Goal: Check status: Check status

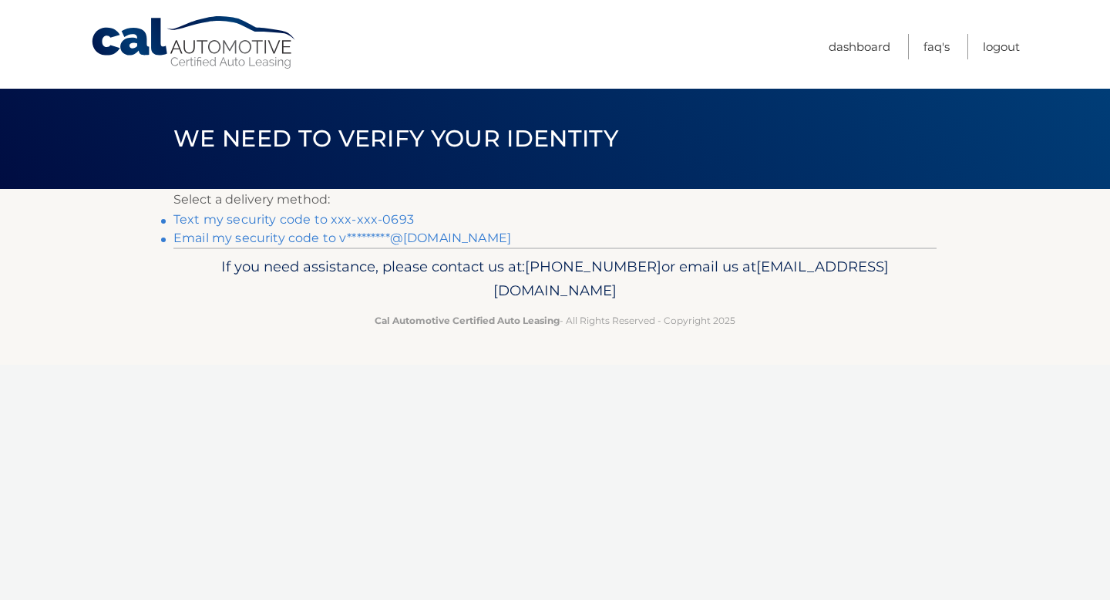
click at [379, 220] on link "Text my security code to xxx-xxx-0693" at bounding box center [293, 219] width 241 height 15
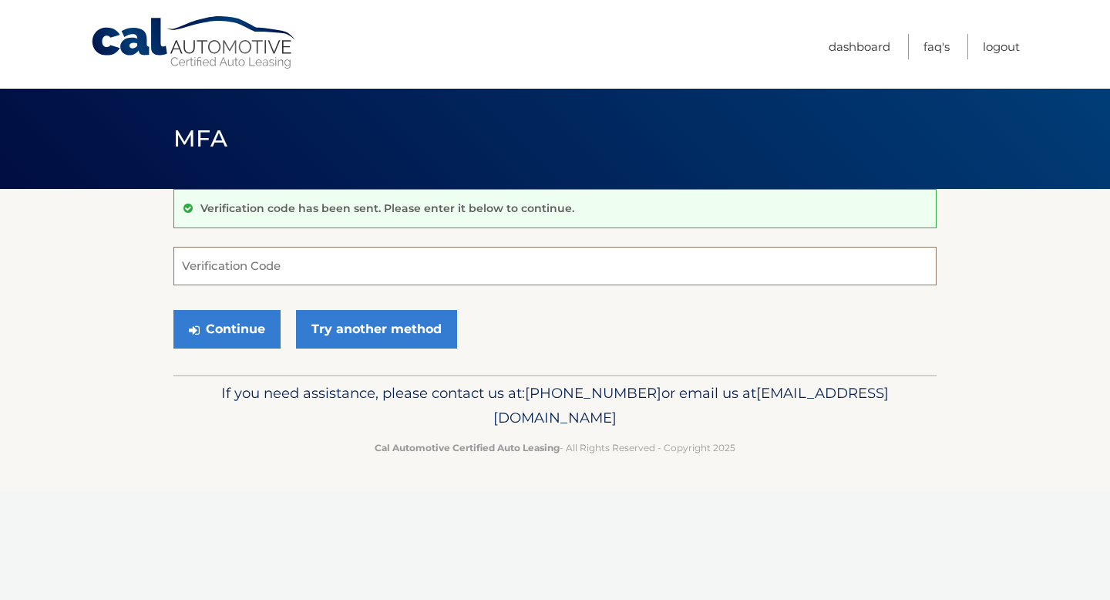
click at [323, 273] on input "Verification Code" at bounding box center [554, 266] width 763 height 39
type input "815232"
click at [237, 343] on button "Continue" at bounding box center [226, 329] width 107 height 39
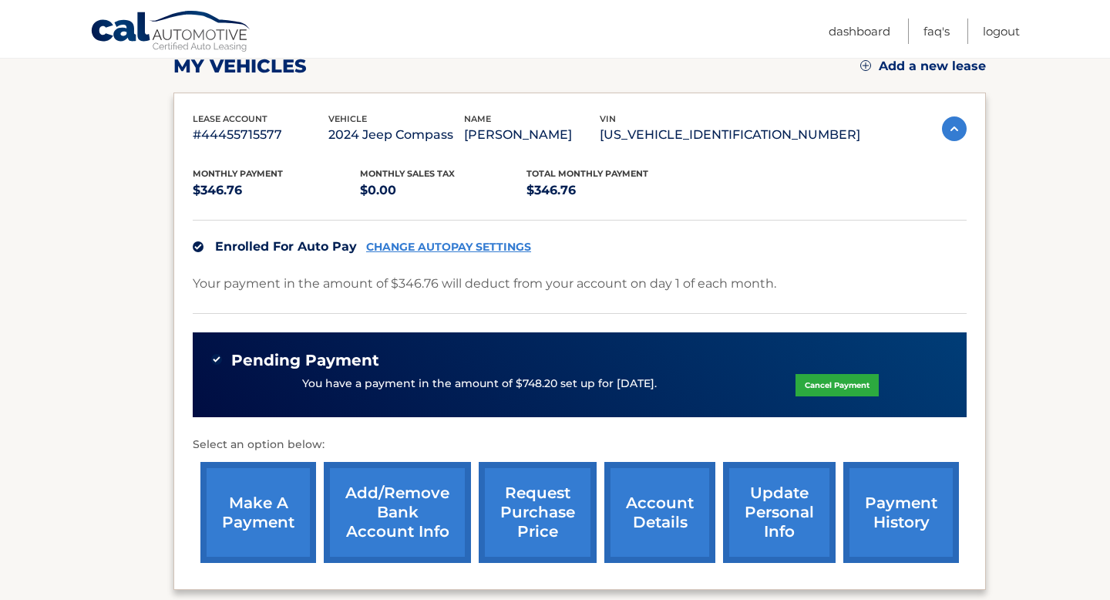
scroll to position [232, 0]
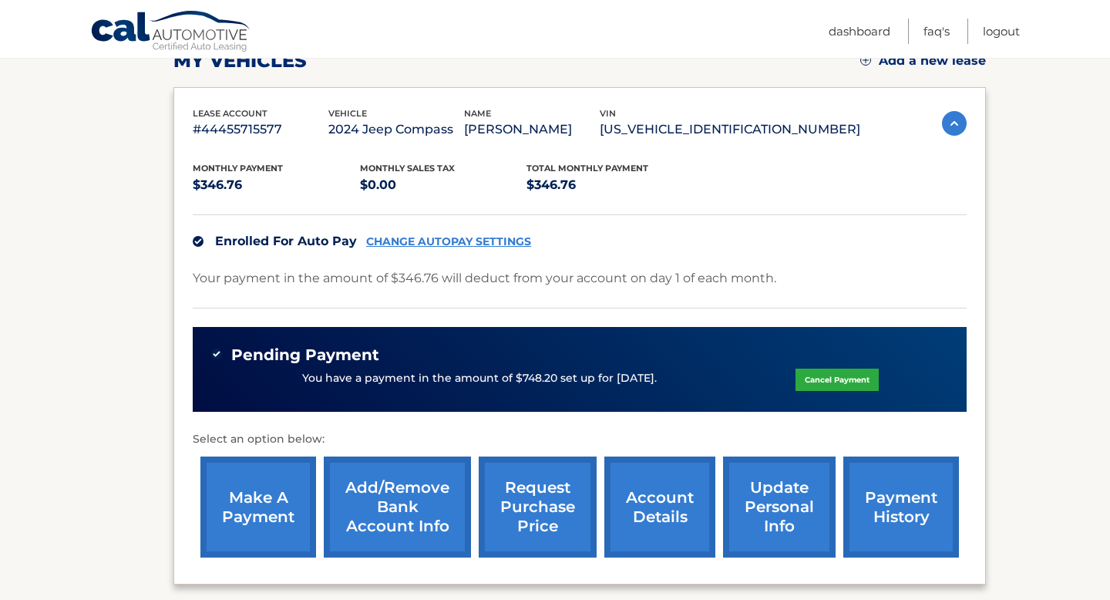
click at [891, 514] on link "payment history" at bounding box center [901, 506] width 116 height 101
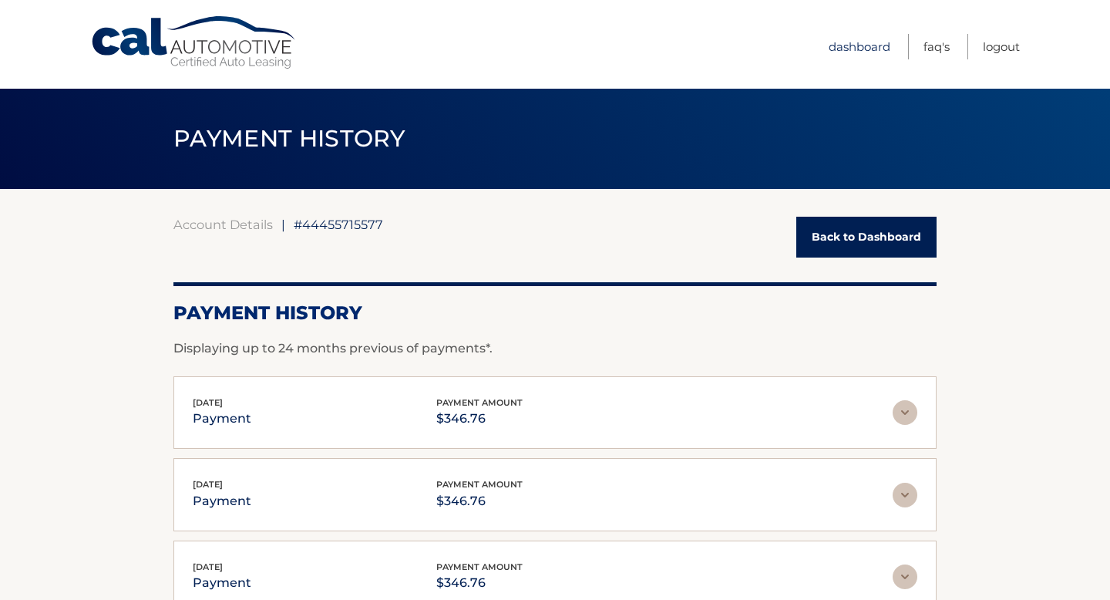
click at [881, 42] on link "Dashboard" at bounding box center [860, 46] width 62 height 25
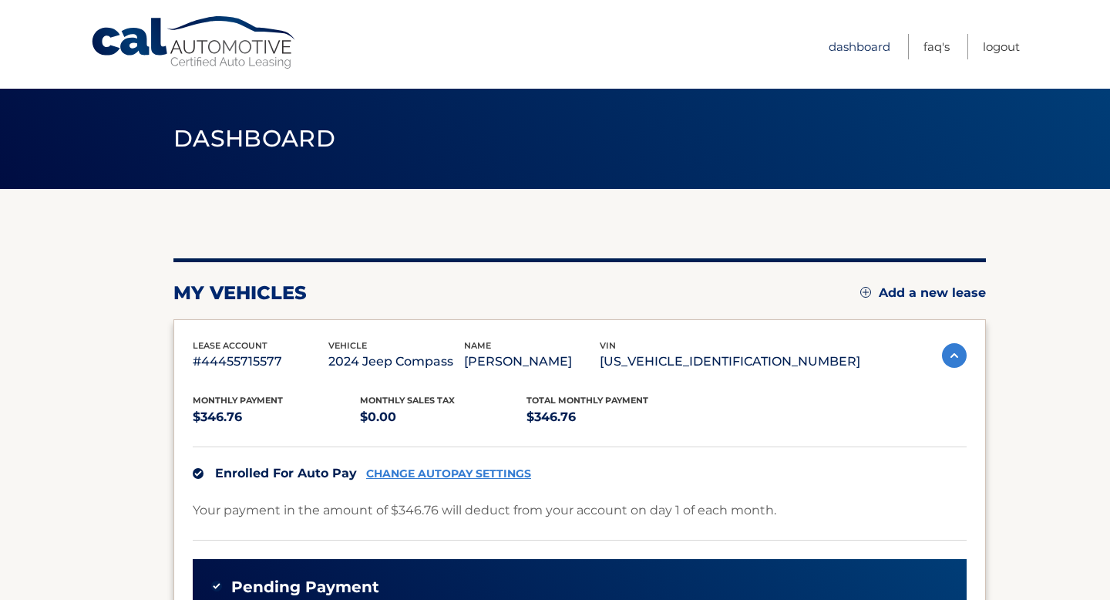
click at [874, 50] on link "Dashboard" at bounding box center [860, 46] width 62 height 25
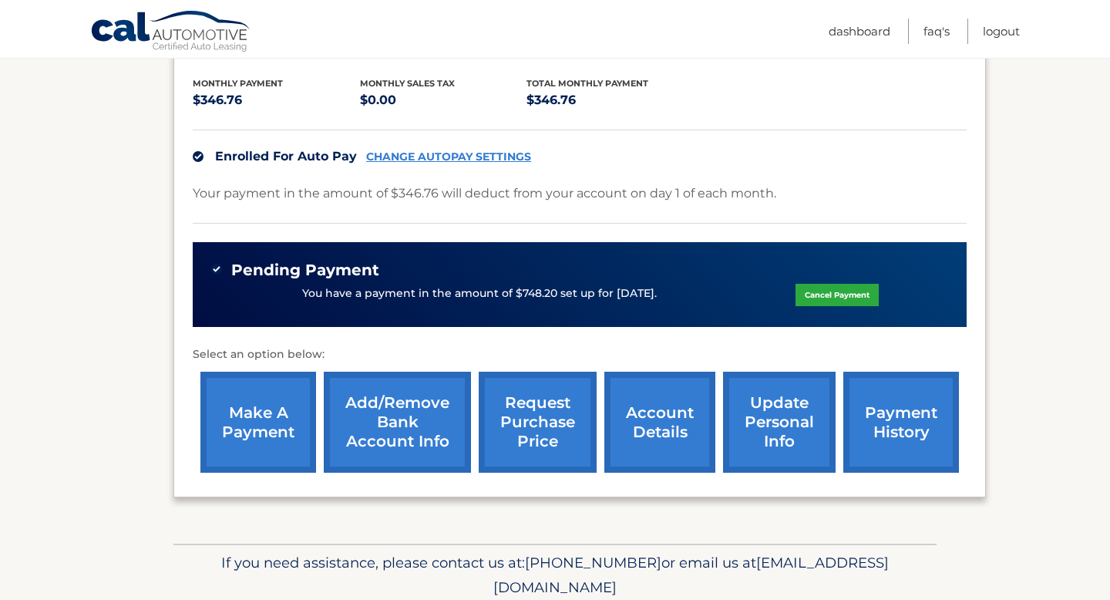
scroll to position [324, 0]
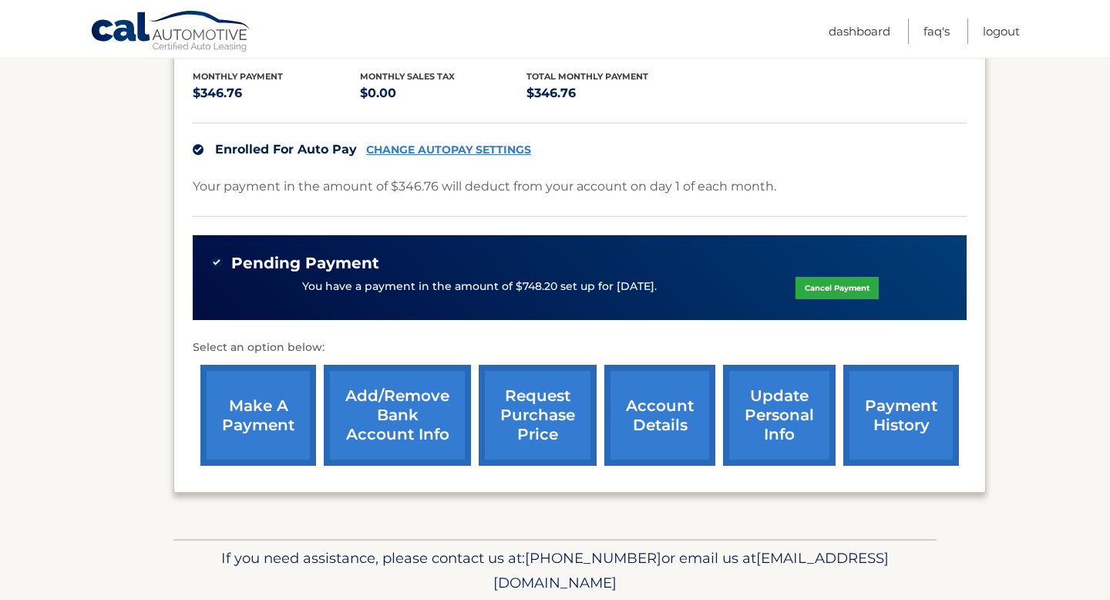
click at [918, 408] on link "payment history" at bounding box center [901, 415] width 116 height 101
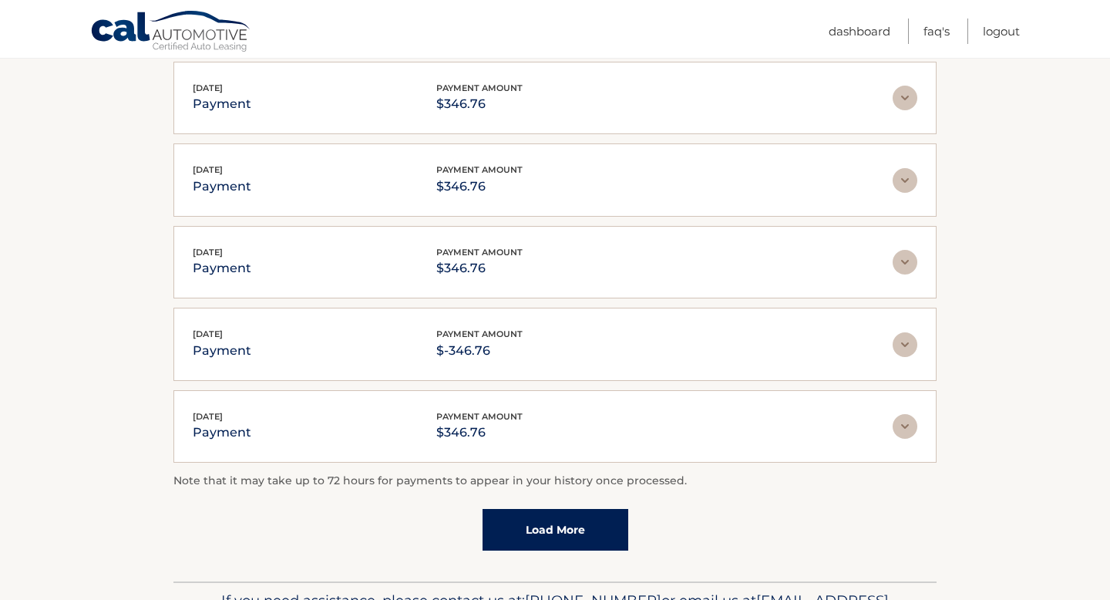
scroll to position [321, 0]
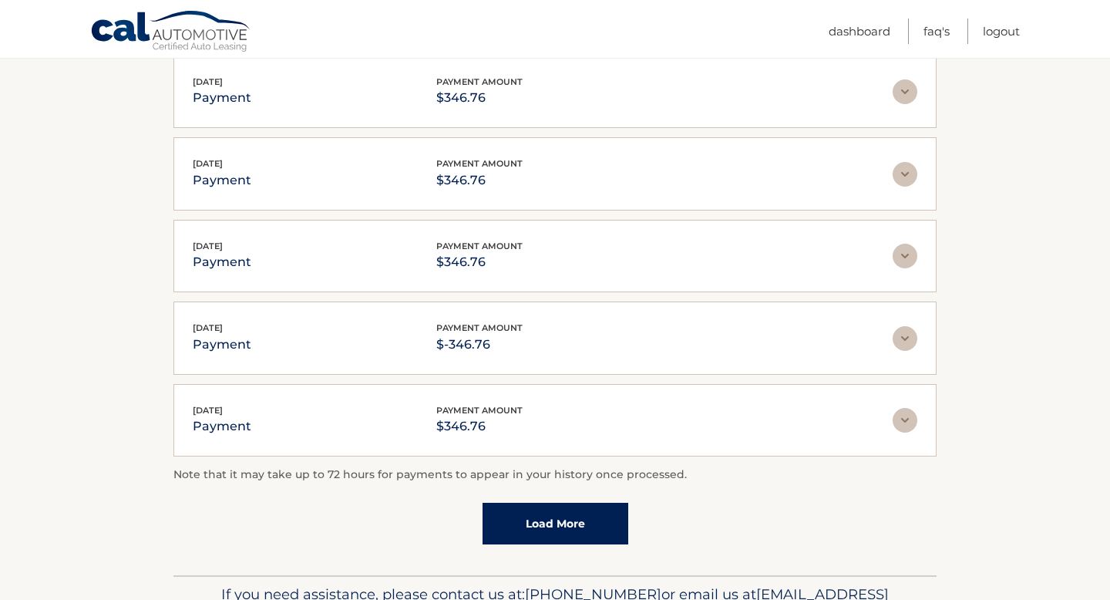
click at [574, 526] on link "Load More" at bounding box center [556, 524] width 146 height 42
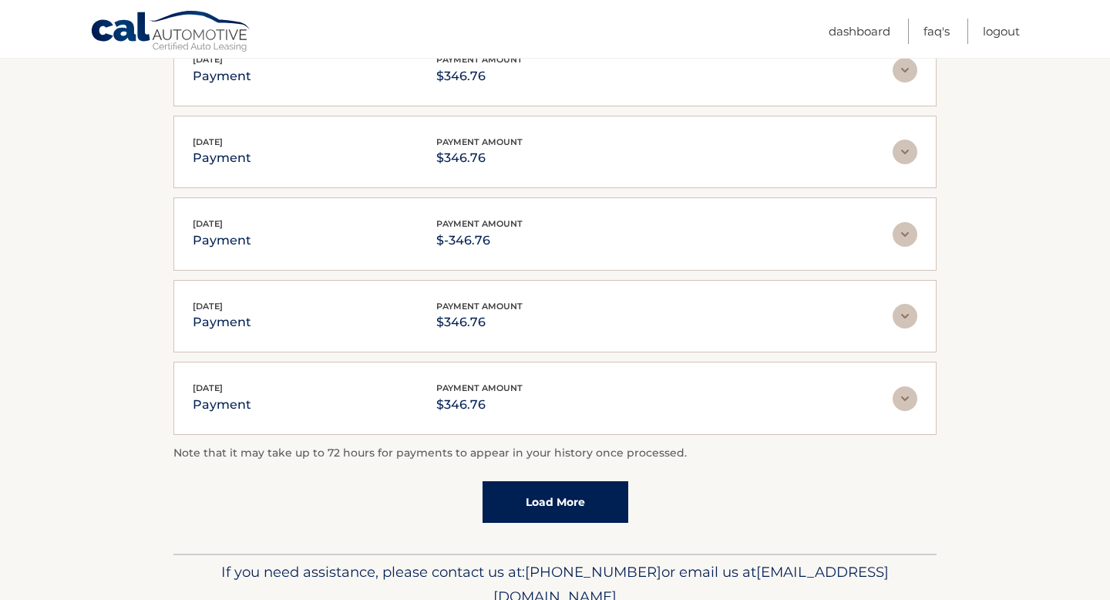
scroll to position [436, 0]
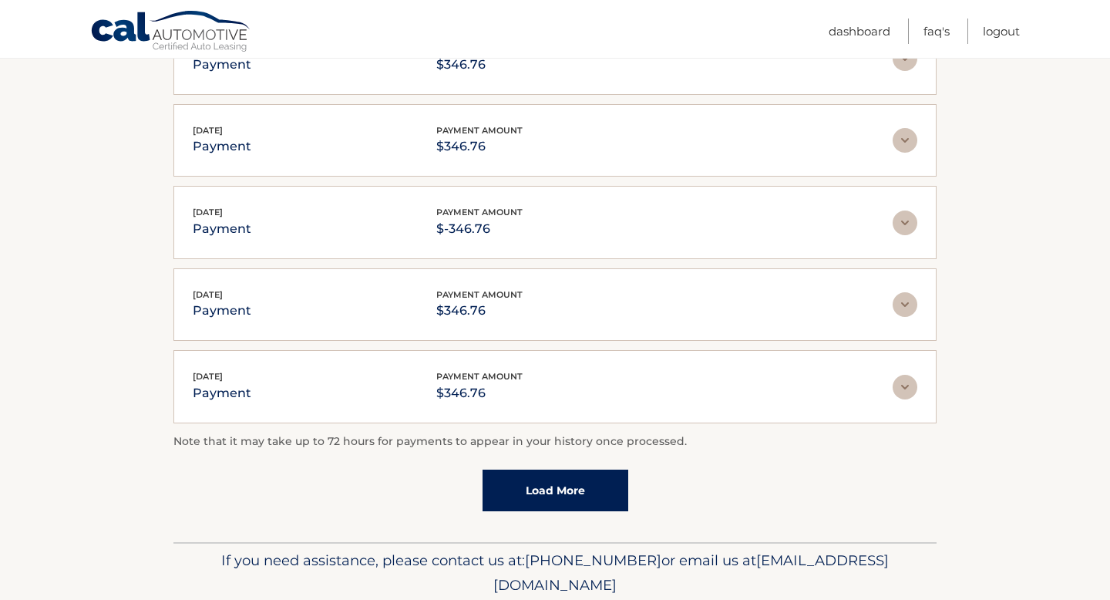
click at [510, 492] on link "Load More" at bounding box center [556, 490] width 146 height 42
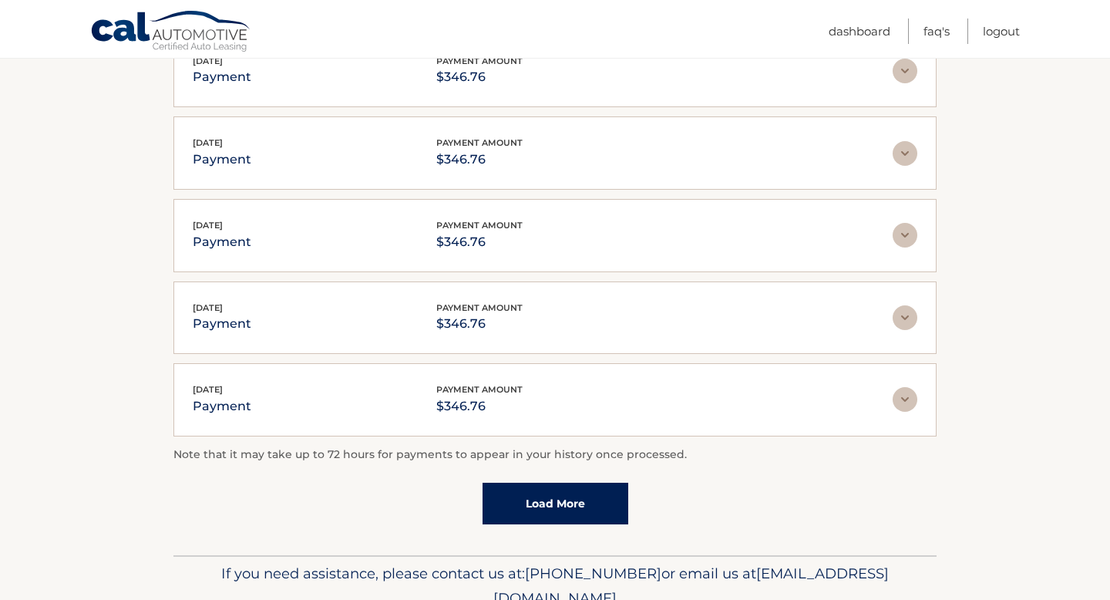
scroll to position [835, 0]
click at [540, 489] on link "Load More" at bounding box center [556, 503] width 146 height 42
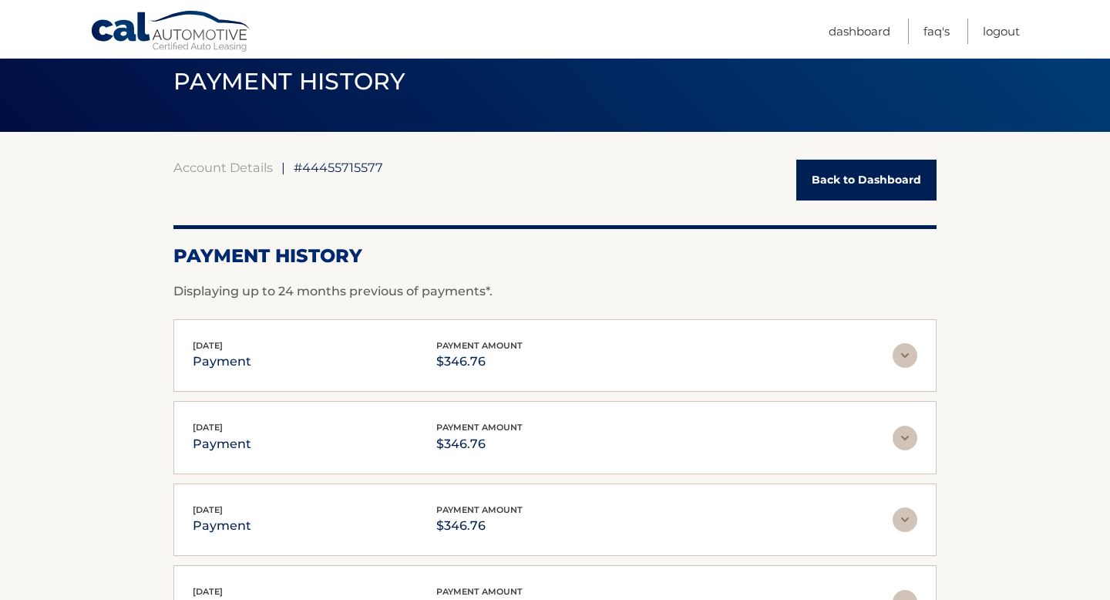
scroll to position [0, 0]
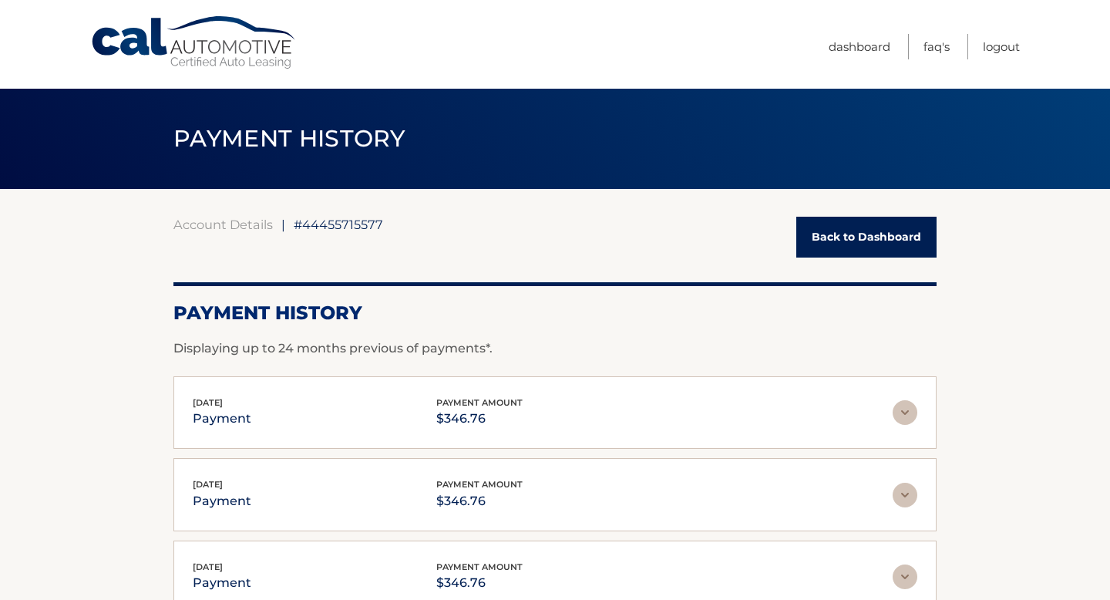
click at [933, 222] on link "Back to Dashboard" at bounding box center [866, 237] width 140 height 41
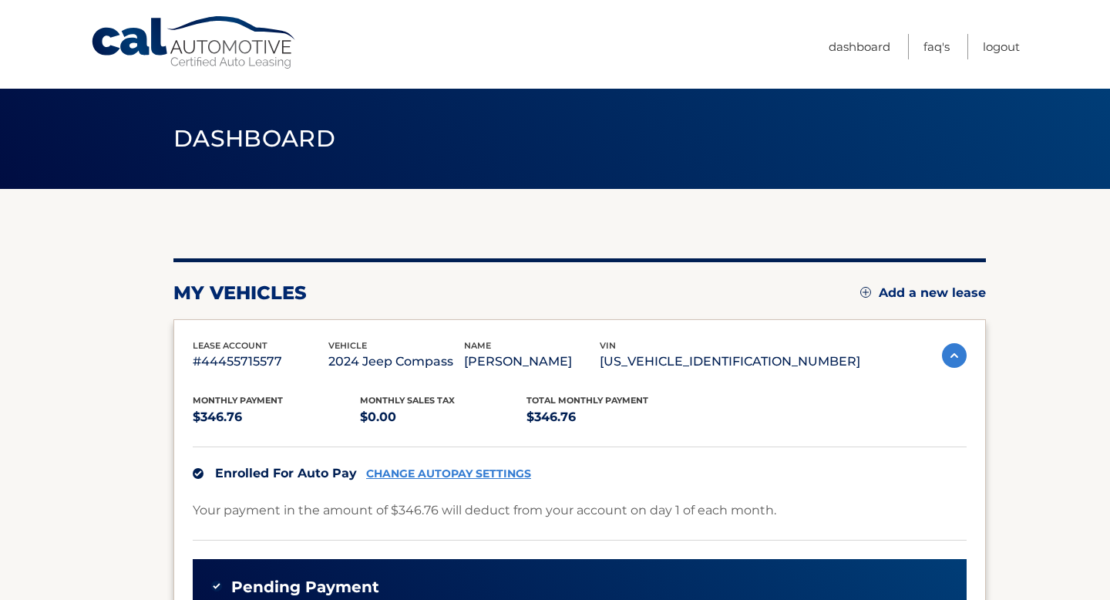
click at [237, 141] on span "Dashboard" at bounding box center [254, 138] width 162 height 29
click at [204, 57] on link "Cal Automotive" at bounding box center [194, 42] width 208 height 55
click at [850, 52] on link "Dashboard" at bounding box center [860, 46] width 62 height 25
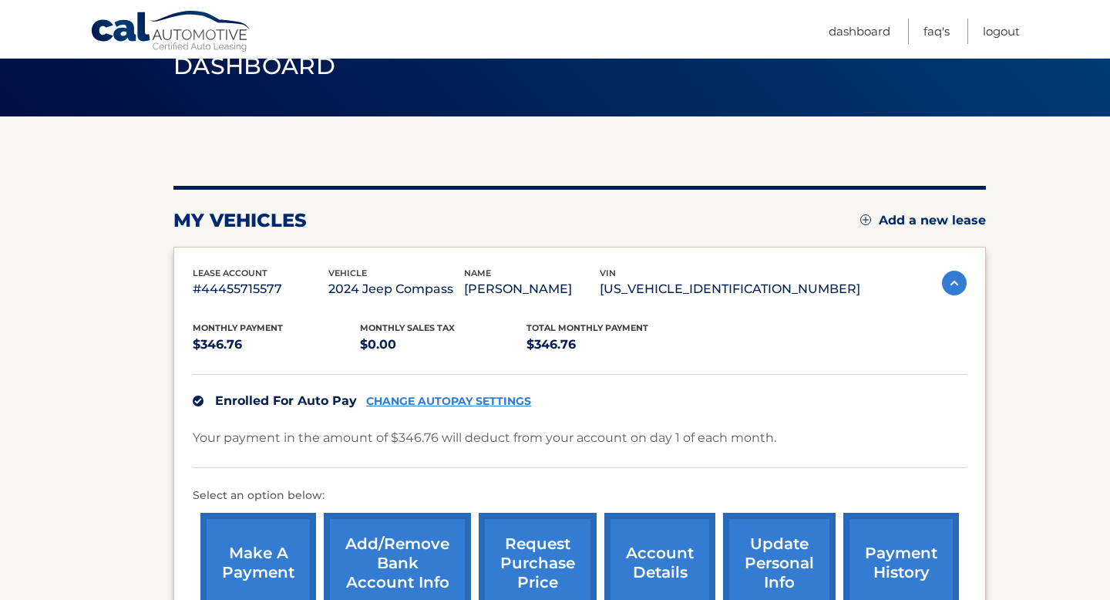
scroll to position [78, 0]
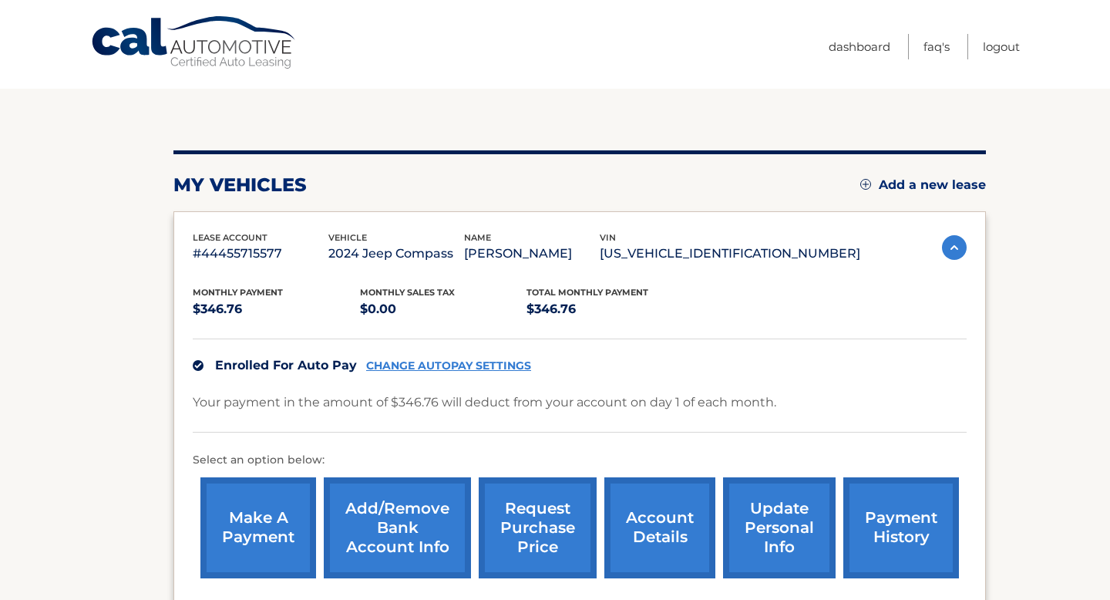
scroll to position [150, 0]
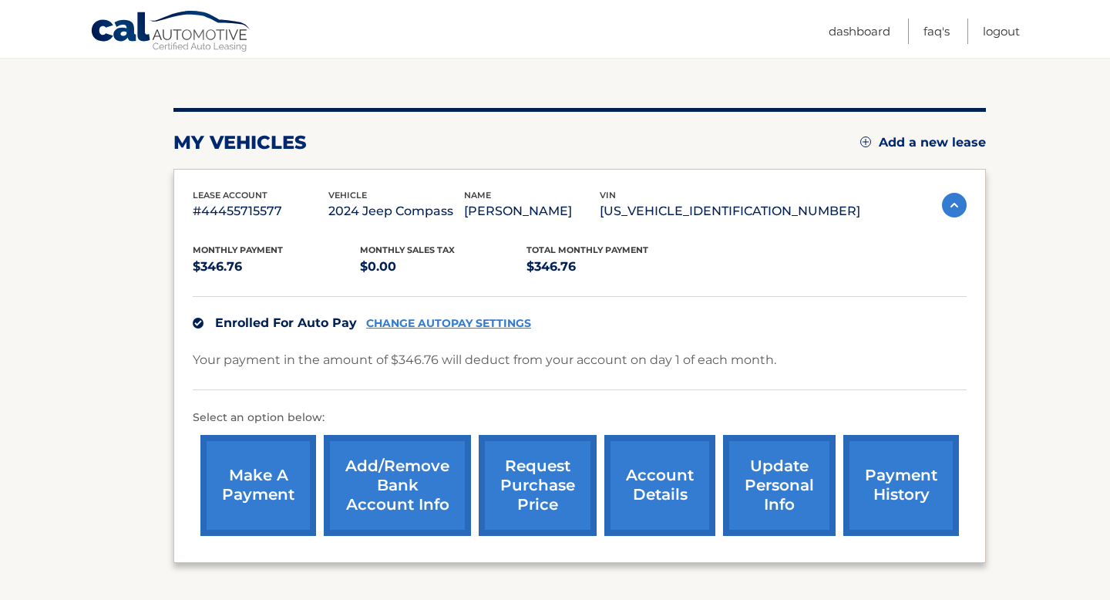
click at [875, 468] on link "payment history" at bounding box center [901, 485] width 116 height 101
click at [902, 490] on link "payment history" at bounding box center [901, 485] width 116 height 101
